Goal: Transaction & Acquisition: Purchase product/service

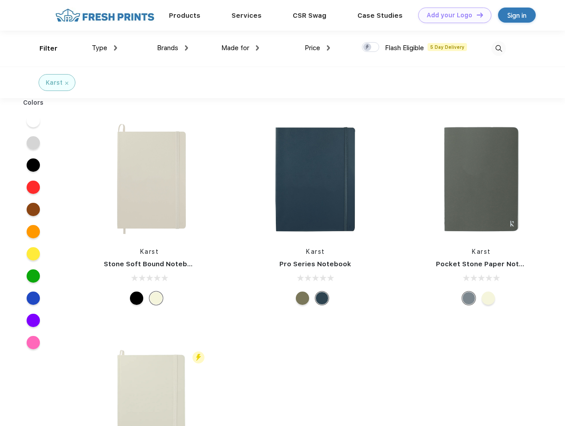
click at [452, 15] on link "Add your Logo Design Tool" at bounding box center [455, 16] width 73 height 16
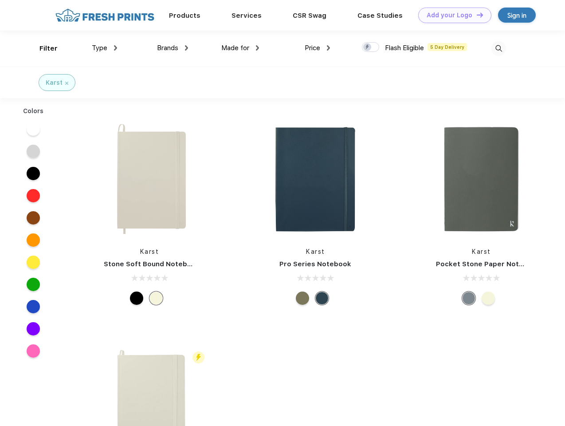
click at [0, 0] on div "Design Tool" at bounding box center [0, 0] width 0 height 0
click at [476, 15] on link "Add your Logo Design Tool" at bounding box center [455, 16] width 73 height 16
click at [43, 48] on div "Filter" at bounding box center [49, 48] width 18 height 10
click at [105, 48] on span "Type" at bounding box center [100, 48] width 16 height 8
click at [173, 48] on span "Brands" at bounding box center [167, 48] width 21 height 8
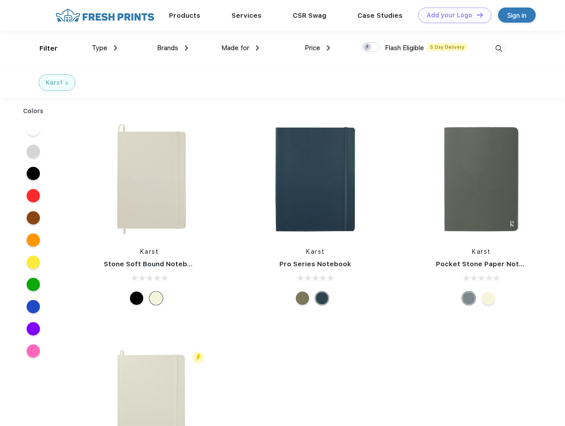
click at [241, 48] on span "Made for" at bounding box center [235, 48] width 28 height 8
click at [318, 48] on span "Price" at bounding box center [313, 48] width 16 height 8
click at [371, 47] on div at bounding box center [370, 47] width 17 height 10
click at [368, 47] on input "checkbox" at bounding box center [365, 45] width 6 height 6
click at [499, 48] on img at bounding box center [499, 48] width 15 height 15
